Goal: Task Accomplishment & Management: Use online tool/utility

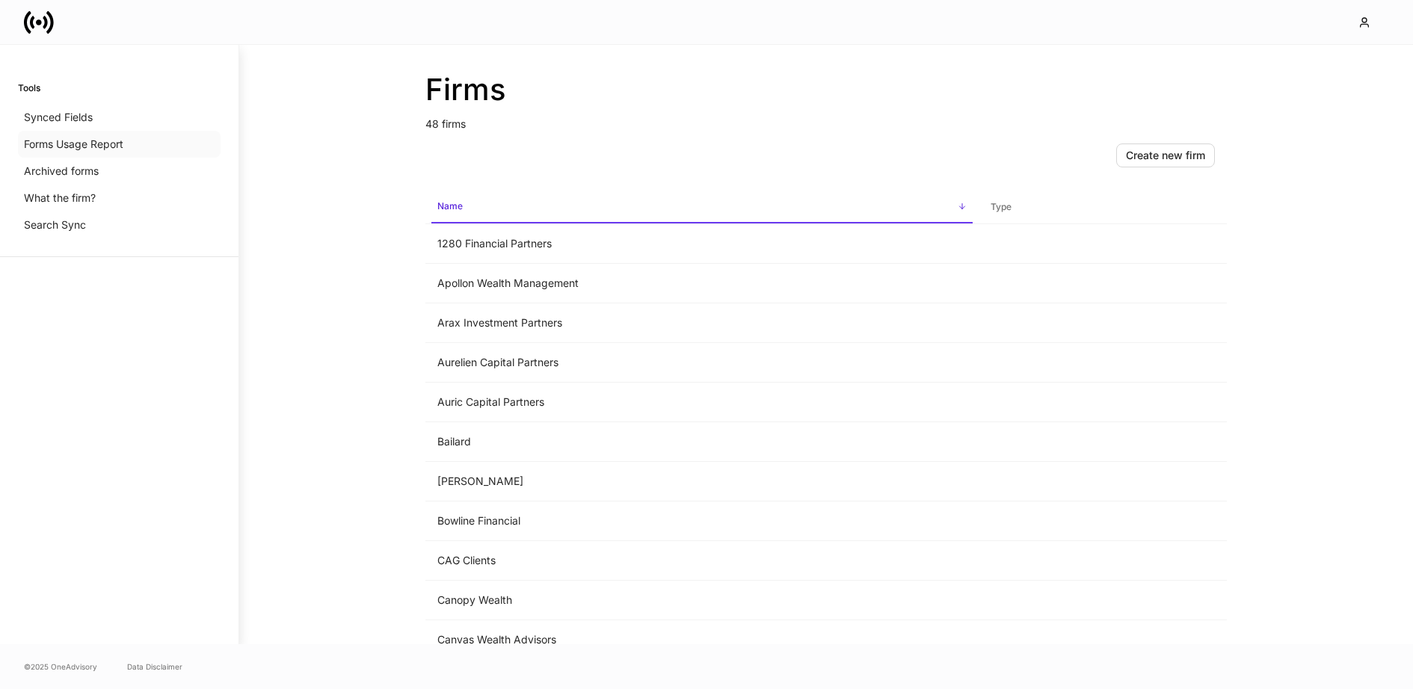
click at [93, 136] on div "Forms Usage Report" at bounding box center [119, 144] width 203 height 27
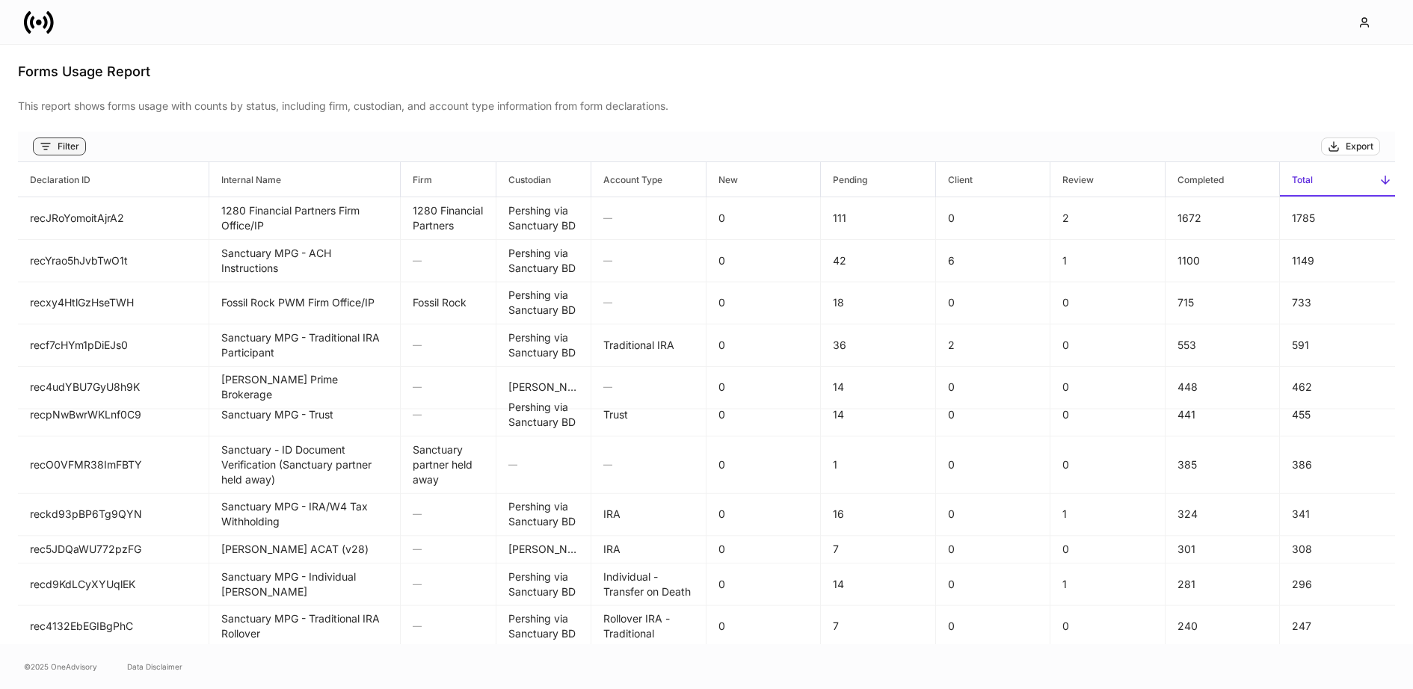
click at [75, 138] on button "Filter" at bounding box center [59, 147] width 53 height 18
click at [213, 206] on input "text" at bounding box center [254, 206] width 150 height 27
type input "**********"
